Goal: Information Seeking & Learning: Learn about a topic

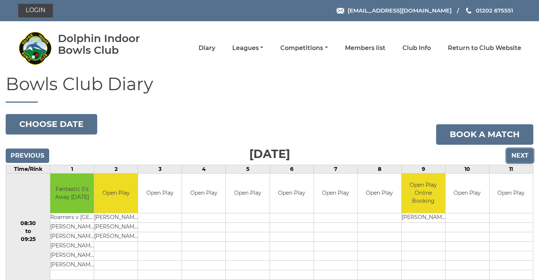
click at [514, 161] on input "Next" at bounding box center [520, 155] width 27 height 14
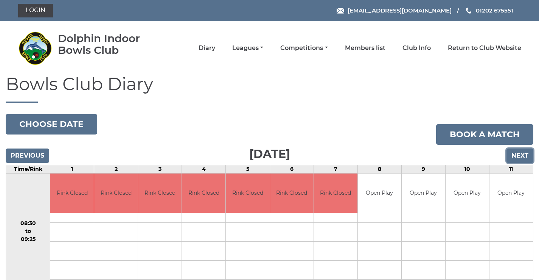
click at [515, 156] on input "Next" at bounding box center [520, 155] width 27 height 14
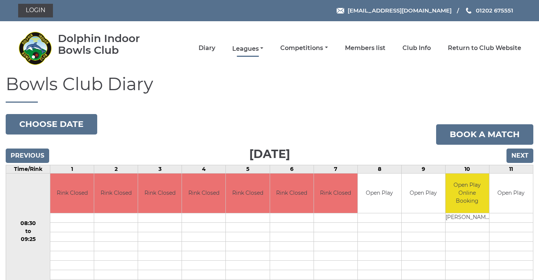
click at [247, 49] on link "Leagues" at bounding box center [247, 49] width 31 height 8
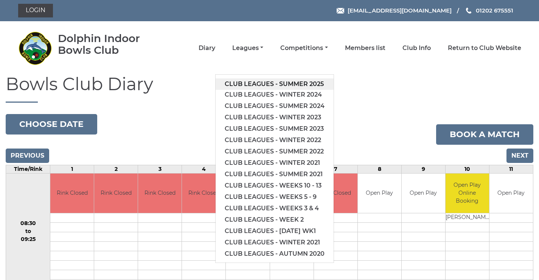
click at [249, 86] on link "Club leagues - Summer 2025" at bounding box center [275, 83] width 118 height 11
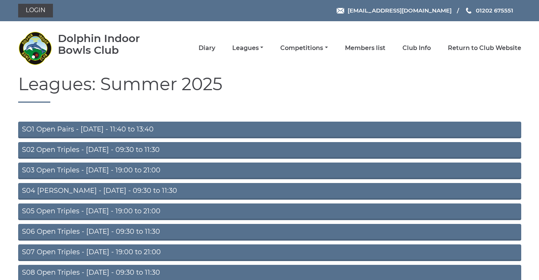
scroll to position [60, 0]
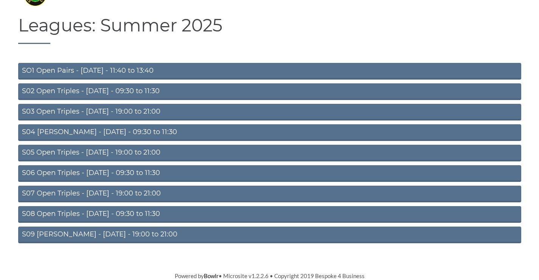
click at [123, 211] on link "S08 Open Triples - [DATE] - 09:30 to 11:30" at bounding box center [269, 214] width 503 height 17
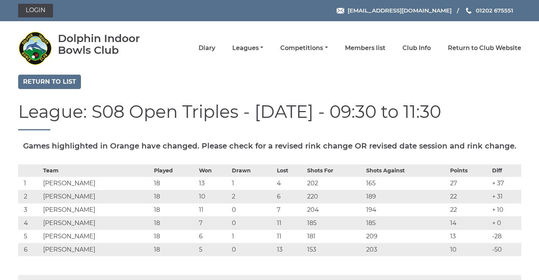
scroll to position [88, 0]
